Goal: Transaction & Acquisition: Purchase product/service

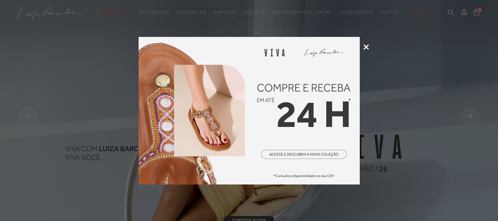
click at [367, 46] on icon at bounding box center [366, 47] width 6 height 6
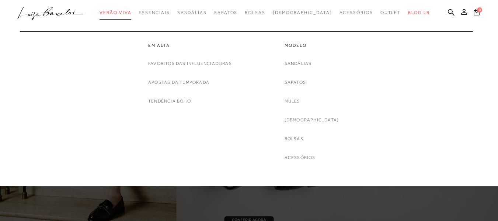
click at [130, 13] on span "Verão Viva" at bounding box center [115, 12] width 32 height 5
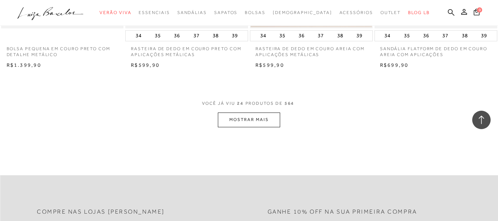
scroll to position [1437, 0]
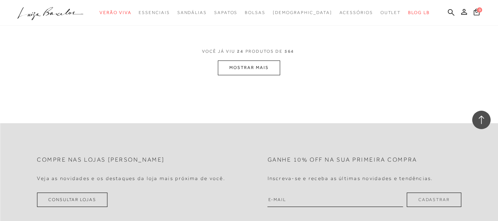
click at [266, 64] on button "MOSTRAR MAIS" at bounding box center [249, 67] width 62 height 14
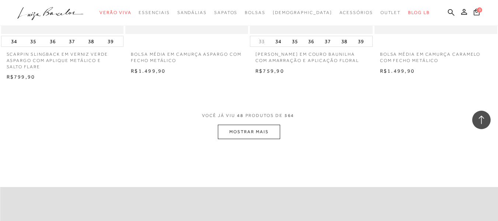
scroll to position [2800, 0]
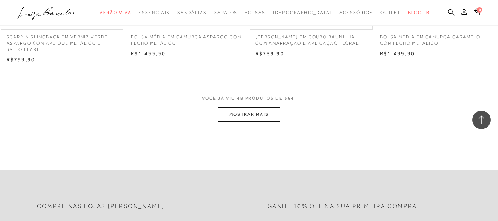
click at [276, 115] on button "MOSTRAR MAIS" at bounding box center [249, 114] width 62 height 14
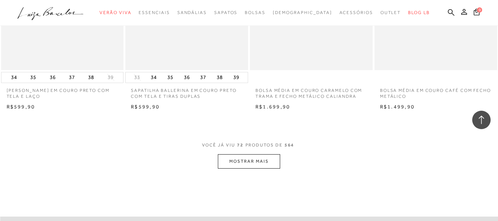
scroll to position [4162, 0]
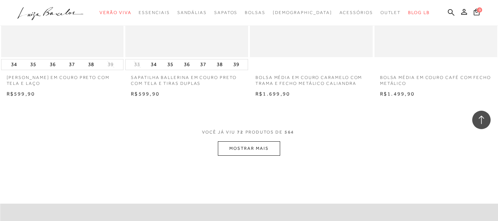
click at [259, 147] on button "MOSTRAR MAIS" at bounding box center [249, 148] width 62 height 14
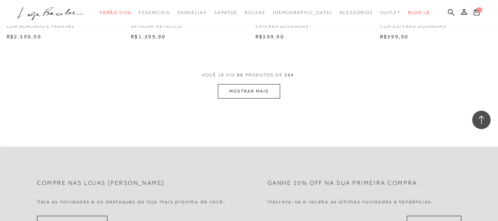
scroll to position [5636, 0]
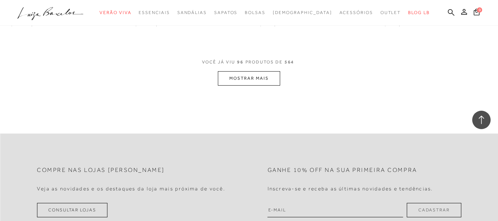
click at [264, 80] on button "MOSTRAR MAIS" at bounding box center [249, 78] width 62 height 14
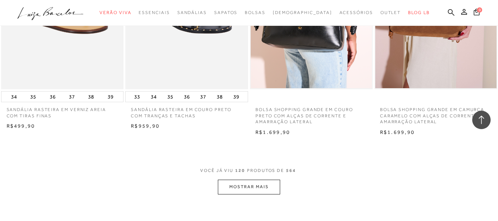
scroll to position [7036, 0]
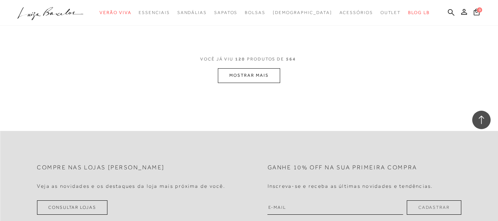
click at [240, 73] on button "MOSTRAR MAIS" at bounding box center [249, 75] width 62 height 14
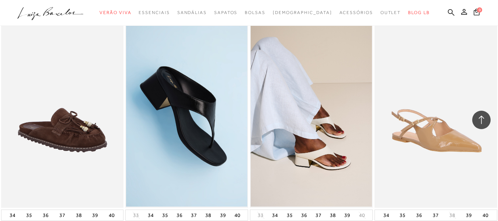
scroll to position [8362, 0]
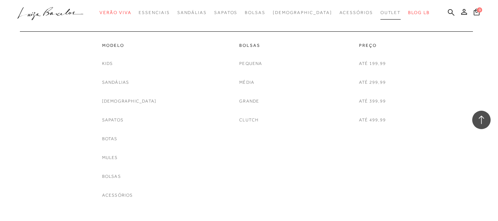
click at [380, 11] on span "Outlet" at bounding box center [390, 12] width 21 height 5
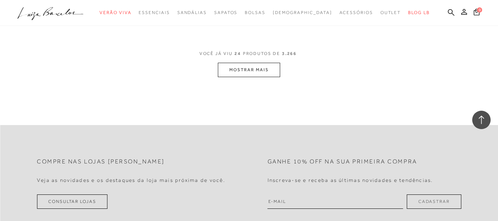
scroll to position [1473, 0]
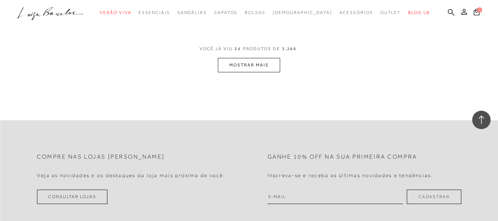
click at [248, 72] on button "MOSTRAR MAIS" at bounding box center [249, 65] width 62 height 14
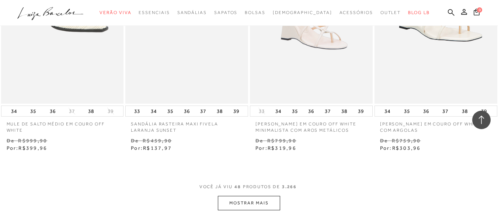
scroll to position [2873, 0]
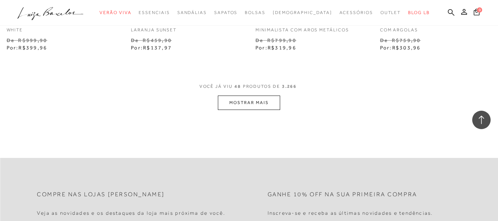
click at [231, 107] on button "MOSTRAR MAIS" at bounding box center [249, 102] width 62 height 14
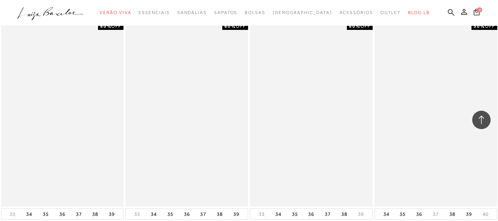
scroll to position [3205, 0]
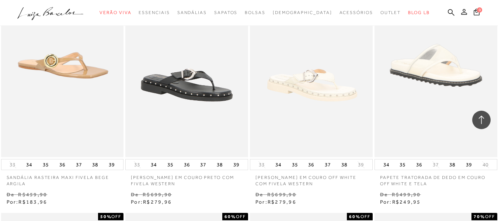
click at [461, 11] on icon at bounding box center [464, 12] width 6 height 6
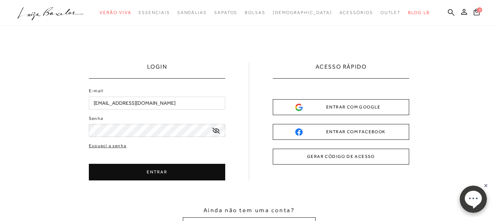
click at [154, 177] on button "ENTRAR" at bounding box center [157, 172] width 136 height 17
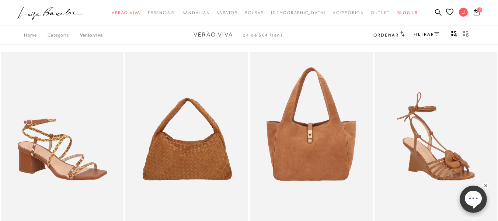
click at [473, 9] on icon at bounding box center [476, 11] width 6 height 7
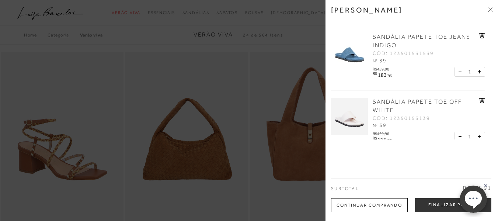
click at [202, 73] on div at bounding box center [249, 110] width 498 height 221
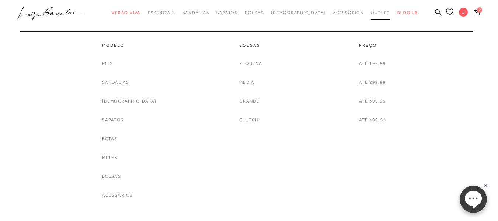
click at [371, 12] on span "Outlet" at bounding box center [381, 12] width 20 height 4
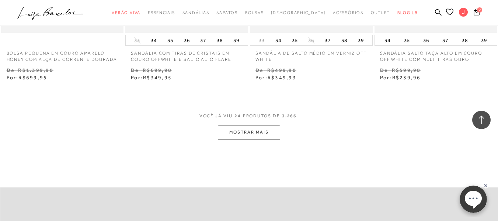
scroll to position [1510, 0]
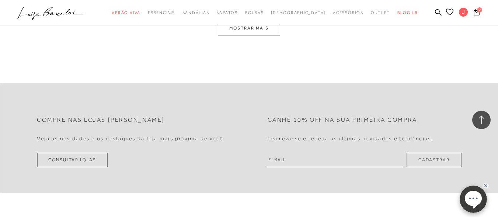
click at [255, 34] on button "MOSTRAR MAIS" at bounding box center [249, 28] width 62 height 14
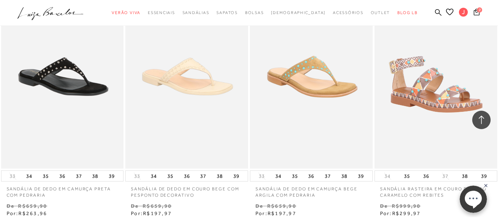
scroll to position [2948, 0]
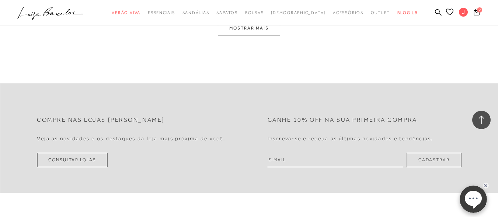
click at [259, 34] on button "MOSTRAR MAIS" at bounding box center [249, 28] width 62 height 14
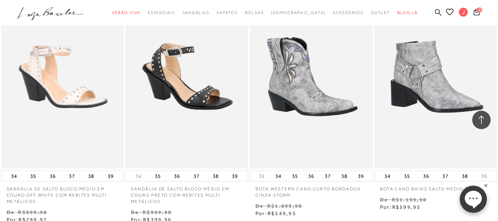
scroll to position [4391, 0]
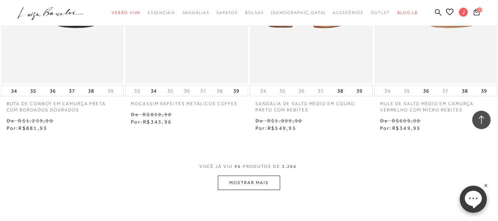
scroll to position [5791, 0]
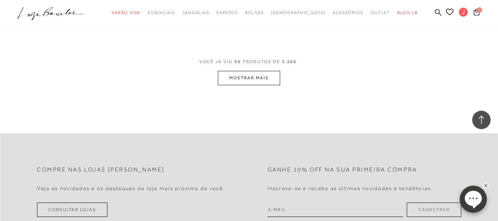
click at [242, 75] on button "MOSTRAR MAIS" at bounding box center [249, 78] width 62 height 14
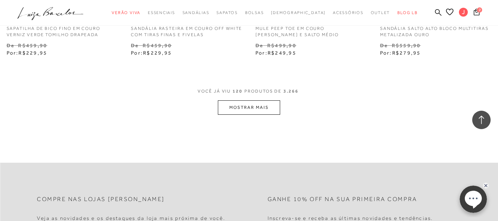
scroll to position [7228, 0]
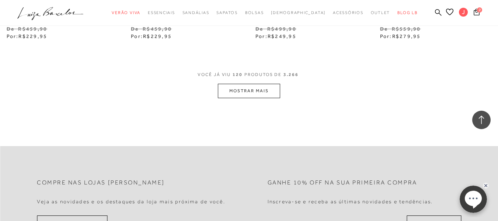
click at [253, 91] on button "MOSTRAR MAIS" at bounding box center [249, 91] width 62 height 14
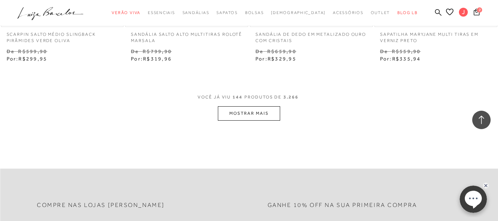
scroll to position [8664, 0]
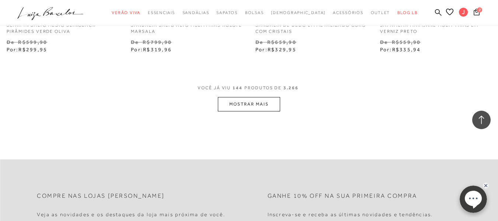
click at [266, 105] on button "MOSTRAR MAIS" at bounding box center [249, 104] width 62 height 14
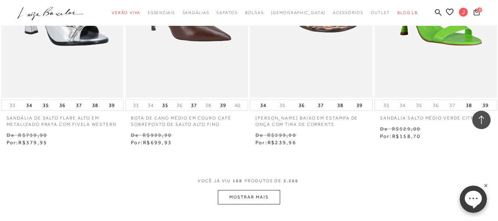
scroll to position [10101, 0]
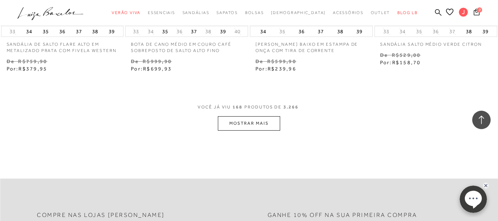
click at [249, 125] on button "MOSTRAR MAIS" at bounding box center [249, 123] width 62 height 14
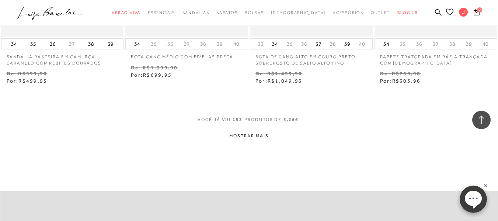
scroll to position [11537, 0]
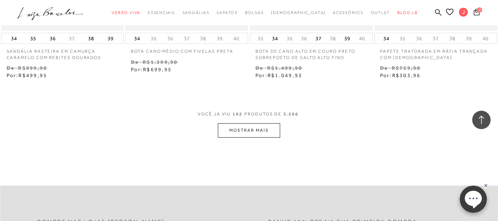
click at [248, 128] on button "MOSTRAR MAIS" at bounding box center [249, 130] width 62 height 14
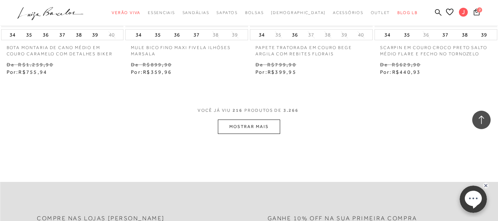
scroll to position [13011, 0]
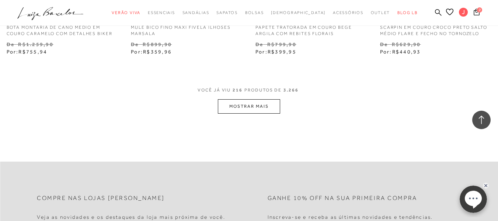
click at [266, 106] on button "MOSTRAR MAIS" at bounding box center [249, 106] width 62 height 14
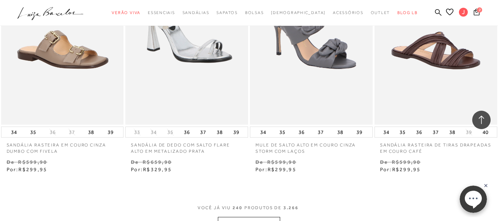
scroll to position [14374, 0]
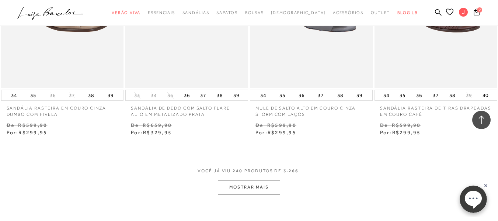
click at [250, 182] on button "MOSTRAR MAIS" at bounding box center [249, 187] width 62 height 14
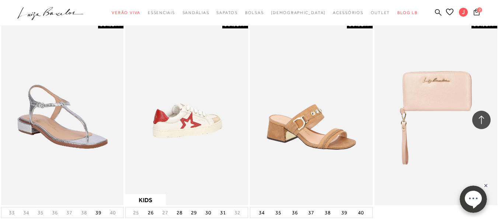
scroll to position [14484, 0]
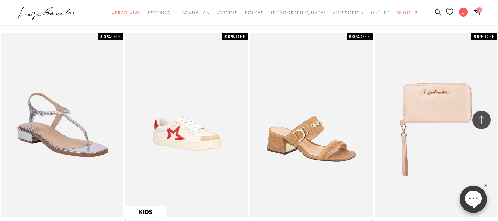
click at [63, 115] on img at bounding box center [63, 125] width 122 height 184
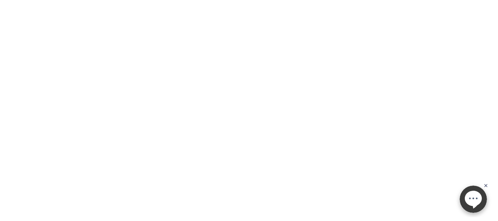
scroll to position [88, 0]
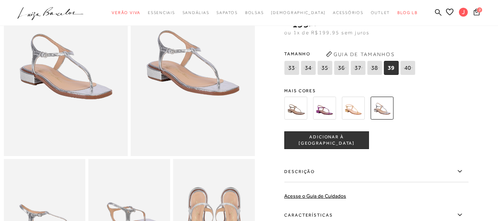
scroll to position [100, 0]
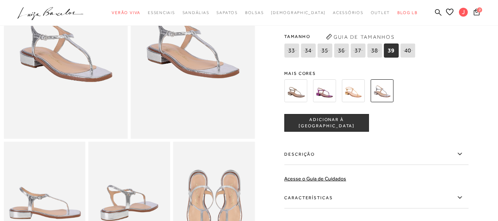
click at [354, 121] on span "ADICIONAR À SACOLA" at bounding box center [326, 122] width 84 height 13
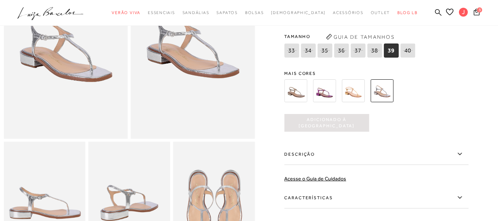
scroll to position [0, 0]
click at [357, 92] on img at bounding box center [352, 90] width 23 height 23
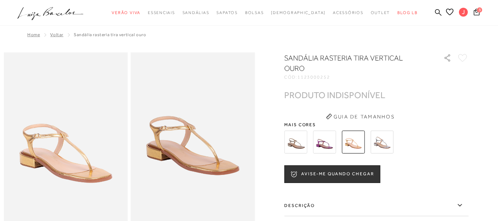
click at [326, 147] on img at bounding box center [324, 141] width 23 height 23
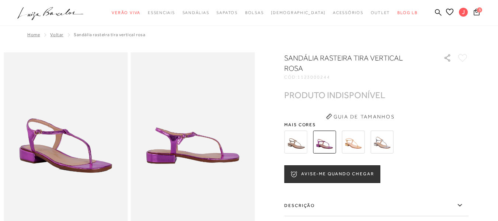
click at [299, 130] on img at bounding box center [295, 141] width 23 height 23
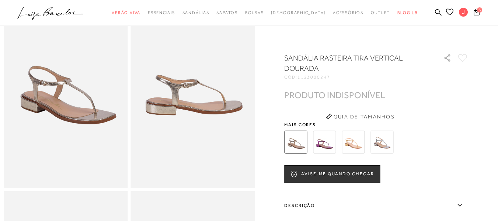
scroll to position [37, 0]
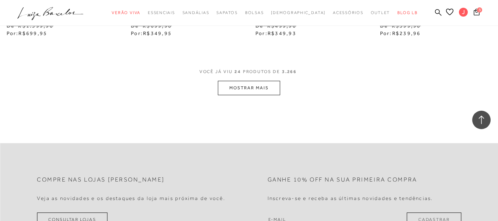
scroll to position [1469, 0]
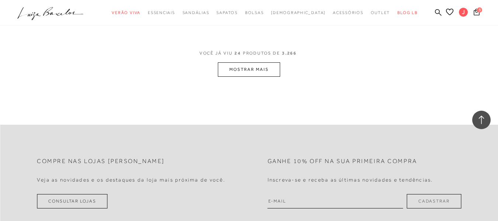
click at [249, 75] on button "MOSTRAR MAIS" at bounding box center [249, 69] width 62 height 14
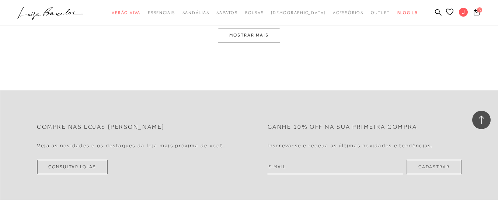
scroll to position [2942, 0]
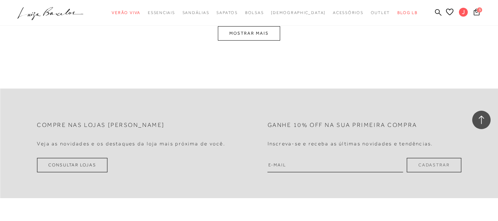
click at [261, 35] on button "MOSTRAR MAIS" at bounding box center [249, 33] width 62 height 14
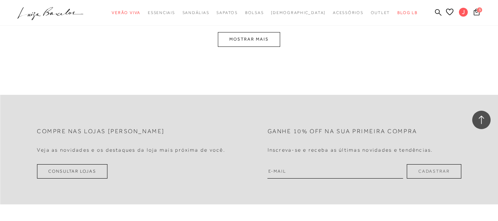
scroll to position [4386, 0]
click at [265, 38] on button "MOSTRAR MAIS" at bounding box center [249, 39] width 62 height 14
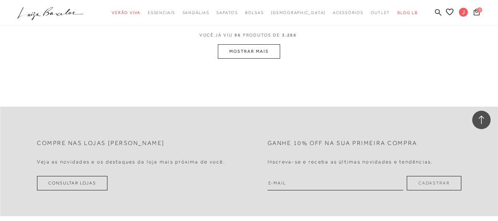
scroll to position [5830, 0]
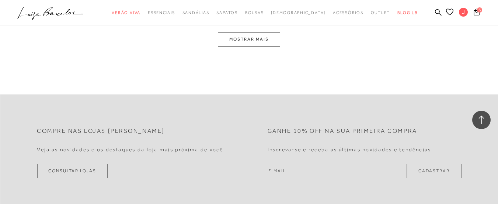
click at [253, 35] on button "MOSTRAR MAIS" at bounding box center [249, 39] width 62 height 14
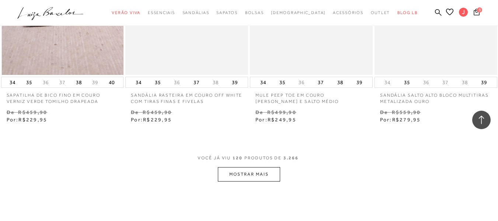
scroll to position [7169, 0]
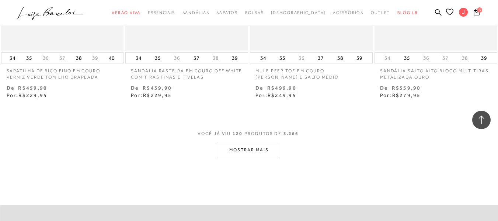
click at [243, 152] on button "MOSTRAR MAIS" at bounding box center [249, 150] width 62 height 14
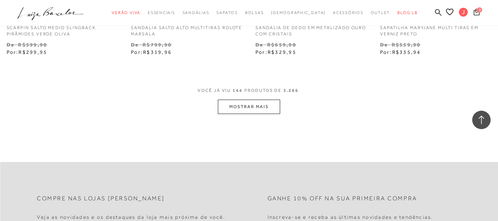
scroll to position [8679, 0]
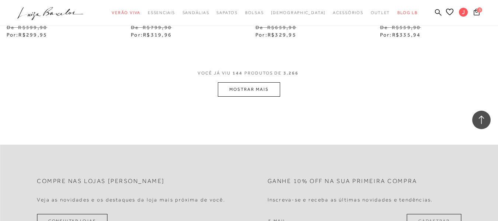
click at [248, 90] on button "MOSTRAR MAIS" at bounding box center [249, 89] width 62 height 14
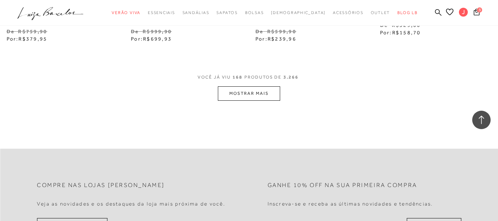
scroll to position [10152, 0]
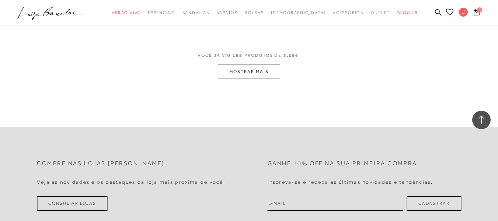
click at [256, 73] on button "MOSTRAR MAIS" at bounding box center [249, 71] width 62 height 14
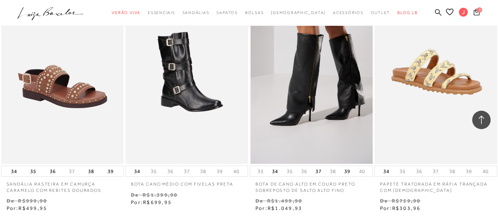
scroll to position [11589, 0]
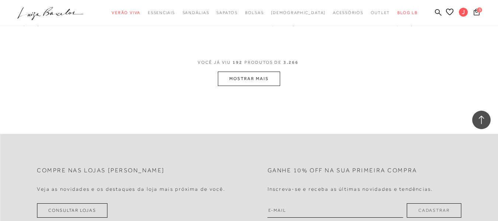
click at [257, 84] on button "MOSTRAR MAIS" at bounding box center [249, 78] width 62 height 14
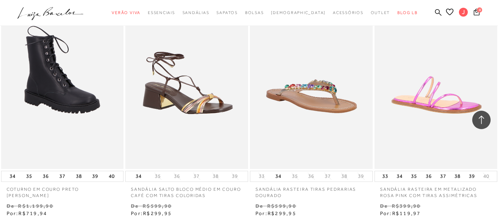
scroll to position [21645, 0]
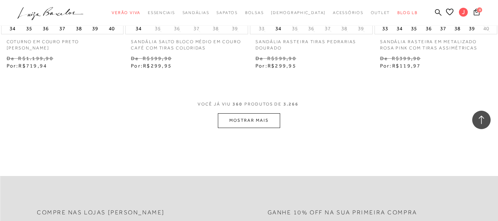
click at [262, 114] on button "MOSTRAR MAIS" at bounding box center [249, 120] width 62 height 14
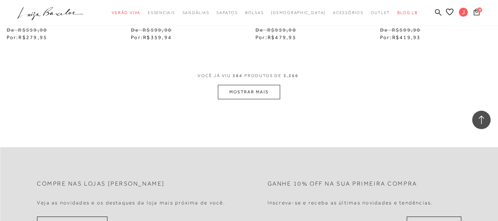
scroll to position [23119, 0]
click at [266, 84] on button "MOSTRAR MAIS" at bounding box center [249, 90] width 62 height 14
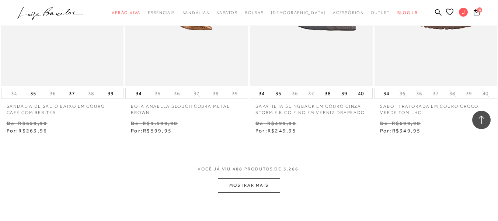
scroll to position [24555, 0]
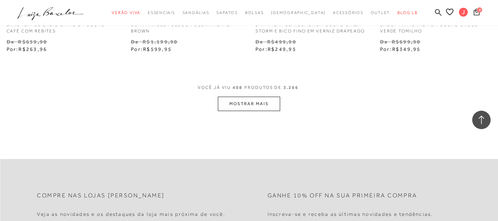
click at [242, 108] on button "MOSTRAR MAIS" at bounding box center [249, 104] width 62 height 14
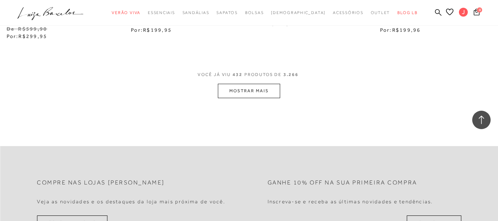
scroll to position [26029, 0]
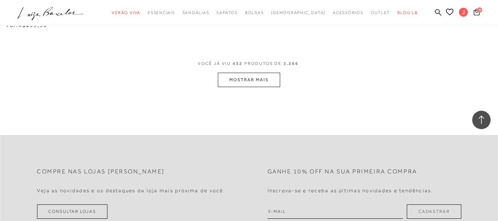
click at [240, 83] on button "MOSTRAR MAIS" at bounding box center [249, 80] width 62 height 14
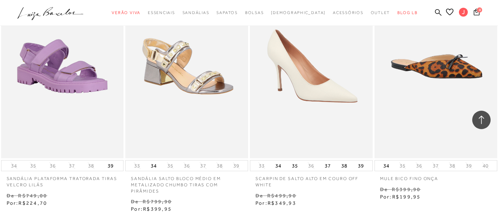
scroll to position [27392, 0]
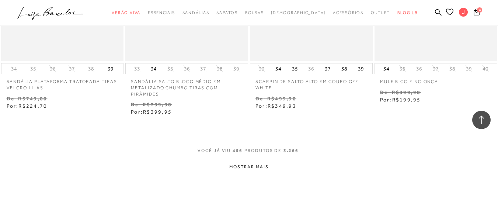
click at [264, 166] on button "MOSTRAR MAIS" at bounding box center [249, 166] width 62 height 14
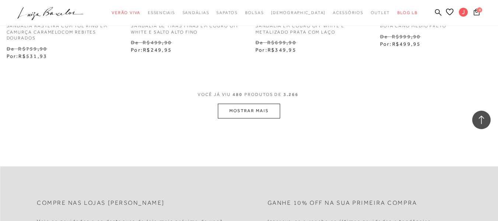
scroll to position [28902, 0]
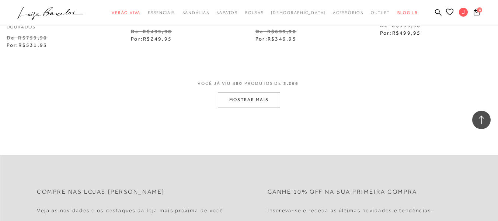
click at [246, 105] on button "MOSTRAR MAIS" at bounding box center [249, 99] width 62 height 14
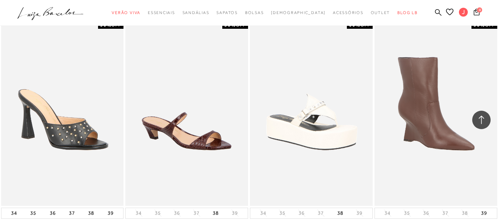
scroll to position [32807, 0]
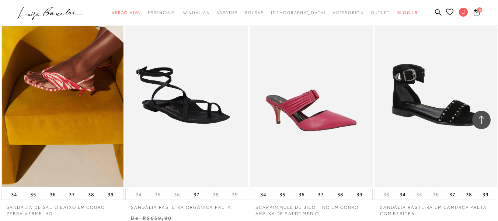
click at [77, 101] on img at bounding box center [63, 95] width 122 height 184
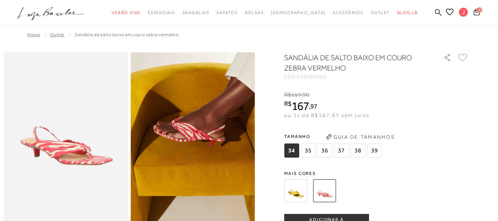
click at [300, 187] on img at bounding box center [295, 190] width 23 height 23
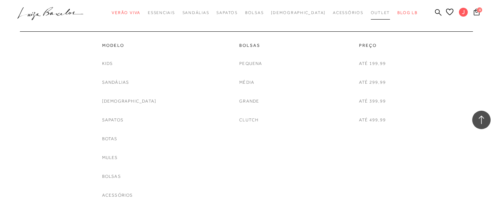
scroll to position [1216, 0]
click at [247, 43] on link "Bolsas" at bounding box center [250, 45] width 23 height 6
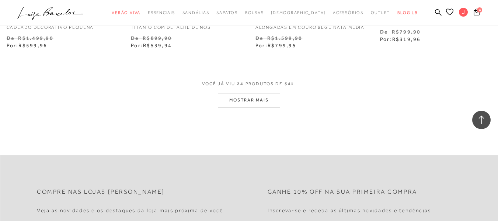
scroll to position [1437, 0]
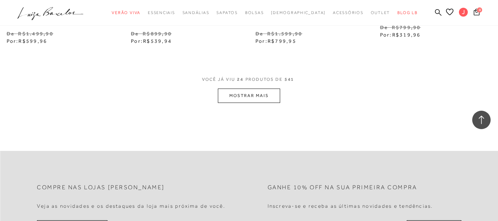
click at [241, 103] on button "MOSTRAR MAIS" at bounding box center [249, 95] width 62 height 14
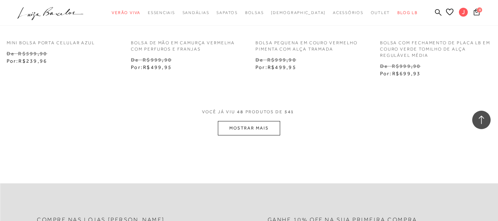
scroll to position [2873, 0]
click at [239, 127] on button "MOSTRAR MAIS" at bounding box center [249, 127] width 62 height 14
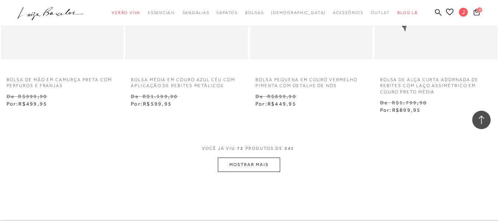
scroll to position [4310, 0]
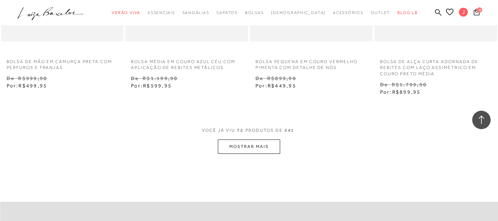
click at [249, 150] on button "MOSTRAR MAIS" at bounding box center [249, 146] width 62 height 14
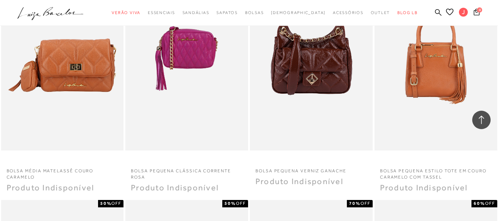
scroll to position [5194, 0]
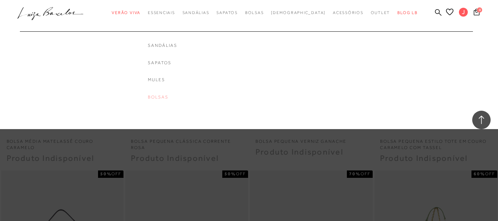
click at [172, 95] on link "Bolsas" at bounding box center [162, 97] width 29 height 6
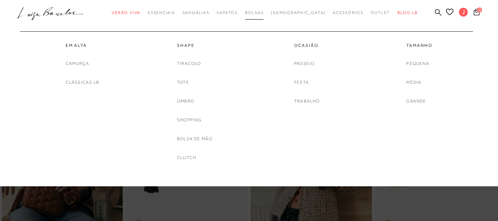
click at [264, 13] on span "Bolsas" at bounding box center [254, 12] width 19 height 4
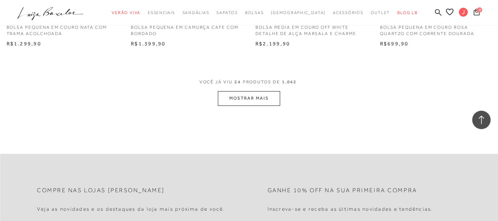
scroll to position [1437, 0]
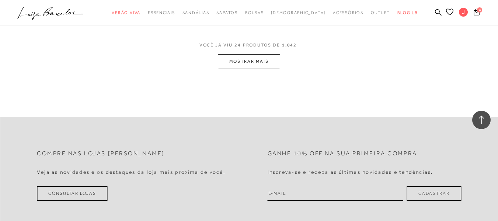
click at [252, 61] on button "MOSTRAR MAIS" at bounding box center [249, 61] width 62 height 14
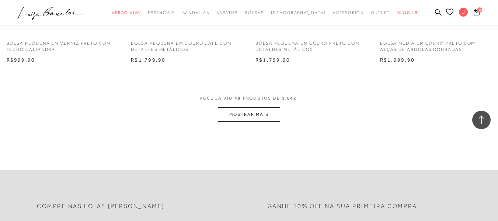
scroll to position [2800, 0]
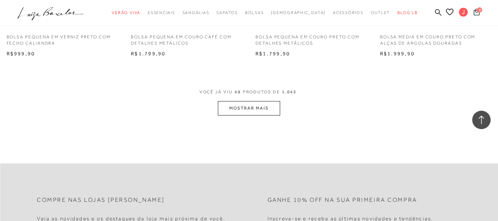
click at [473, 13] on icon at bounding box center [476, 11] width 6 height 7
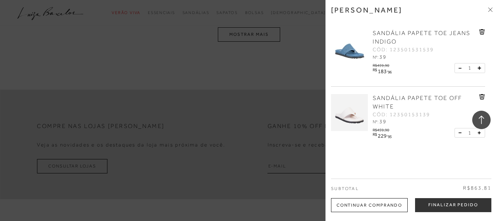
scroll to position [0, 0]
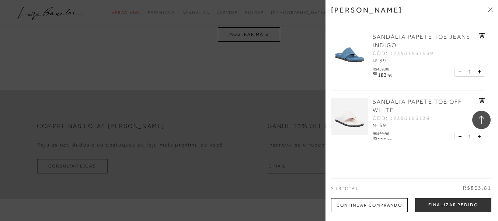
click at [253, 52] on div at bounding box center [249, 110] width 498 height 221
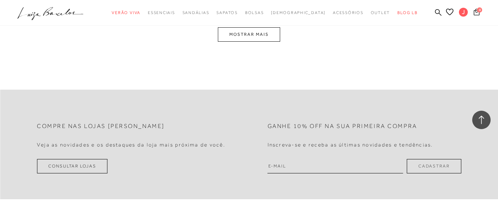
click at [473, 13] on icon at bounding box center [476, 11] width 6 height 7
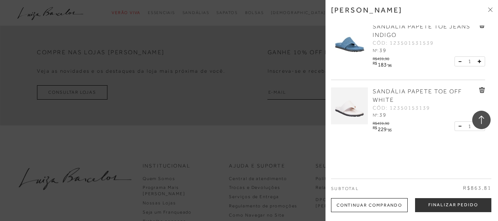
scroll to position [6, 0]
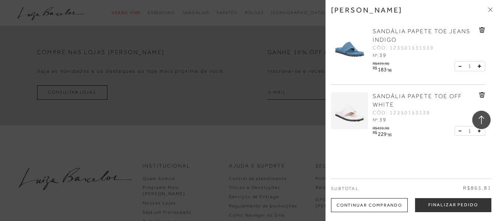
click at [249, 38] on div at bounding box center [249, 110] width 498 height 221
